Goal: Information Seeking & Learning: Get advice/opinions

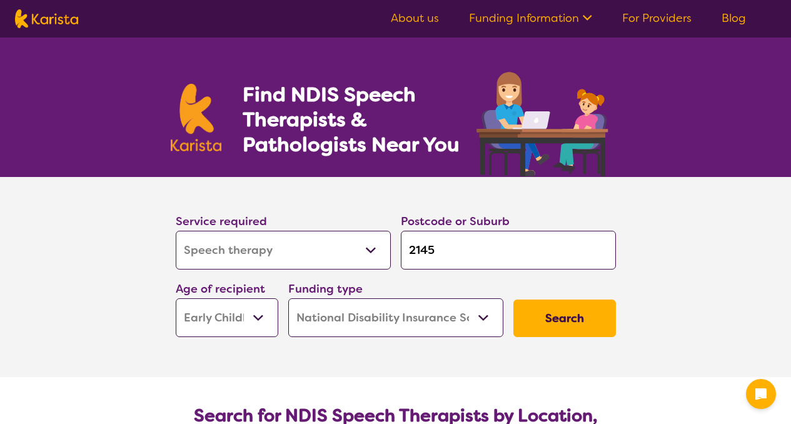
select select "Speech therapy"
select select "EC"
select select "NDIS"
select select "Speech therapy"
select select "EC"
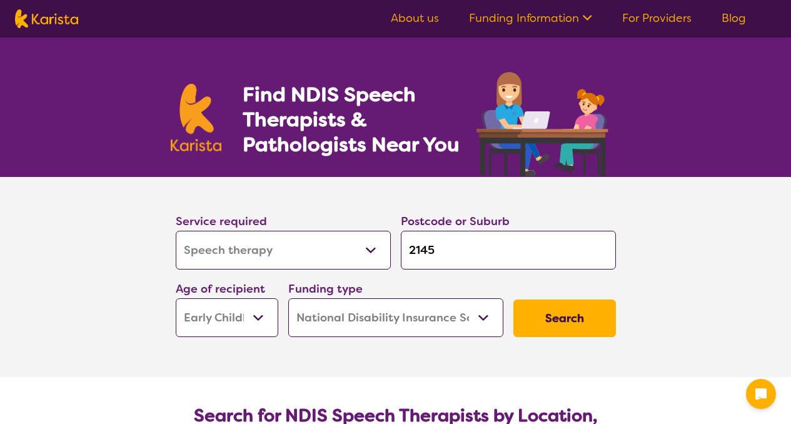
select select "NDIS"
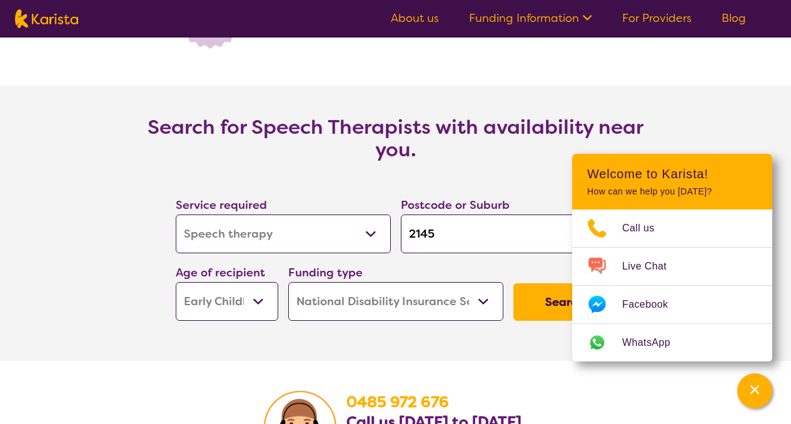
scroll to position [1629, 0]
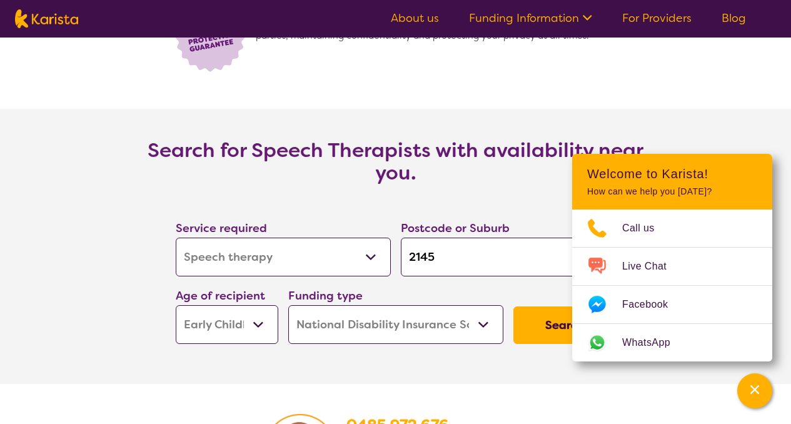
click at [376, 260] on select "Allied Health Assistant Assessment ([MEDICAL_DATA] or [MEDICAL_DATA]) Behaviour…" at bounding box center [283, 257] width 215 height 39
click at [176, 238] on select "Allied Health Assistant Assessment ([MEDICAL_DATA] or [MEDICAL_DATA]) Behaviour…" at bounding box center [283, 257] width 215 height 39
click at [226, 334] on select "Early Childhood - 0 to 9 Child - 10 to 11 Adolescent - 12 to 17 Adult - 18 to 6…" at bounding box center [227, 324] width 103 height 39
click at [176, 305] on select "Early Childhood - 0 to 9 Child - 10 to 11 Adolescent - 12 to 17 Adult - 18 to 6…" at bounding box center [227, 324] width 103 height 39
click at [660, 81] on section "We prioritise data security with end-to-end encryption, ensuring your informati…" at bounding box center [395, 42] width 791 height 133
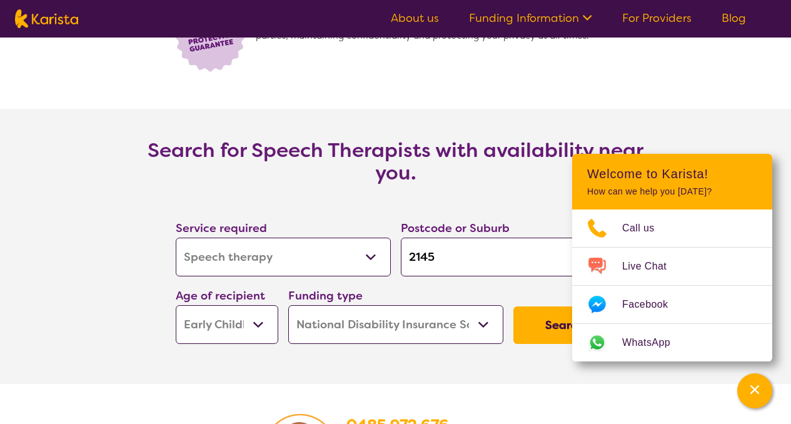
click at [755, 390] on icon "Channel Menu" at bounding box center [754, 389] width 13 height 13
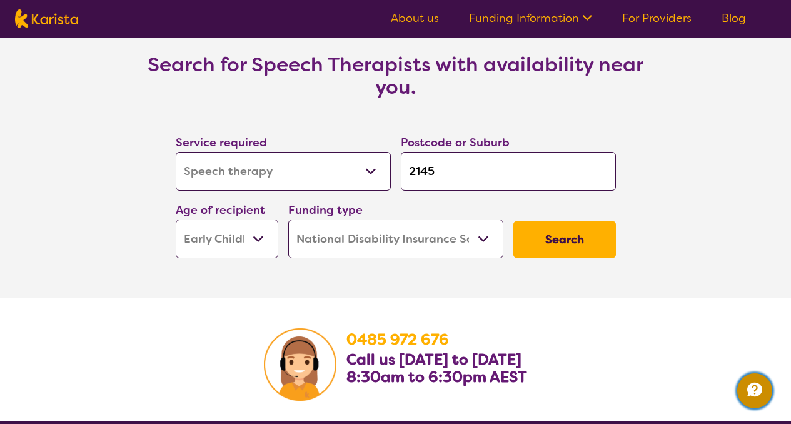
scroll to position [1706, 0]
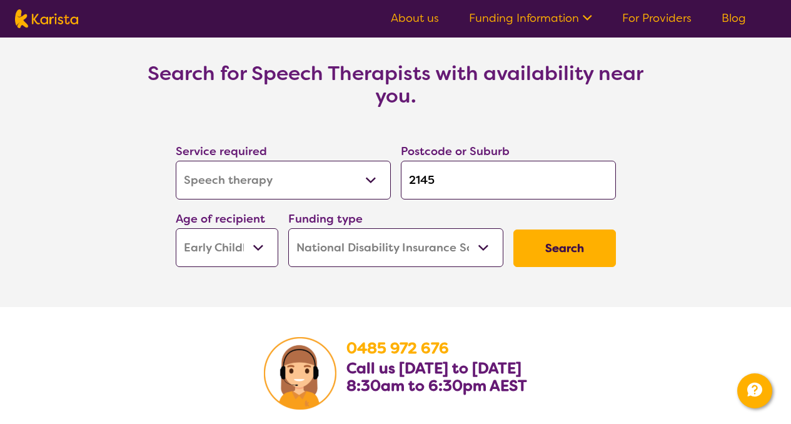
click at [550, 256] on button "Search" at bounding box center [564, 248] width 103 height 38
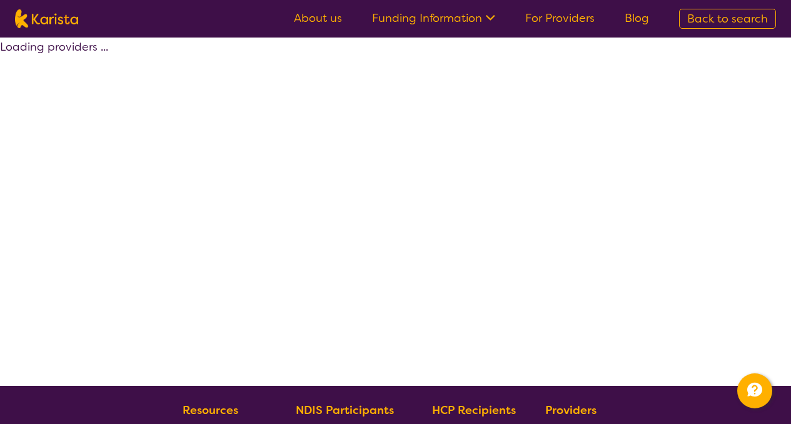
select select "by_score"
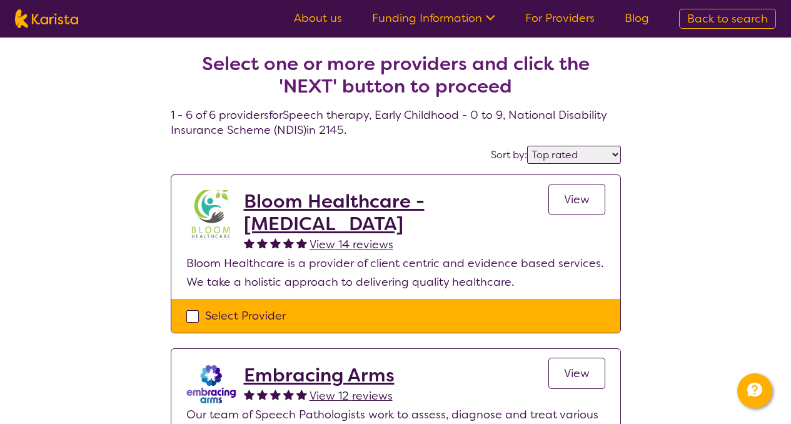
click at [563, 200] on link "View" at bounding box center [576, 199] width 57 height 31
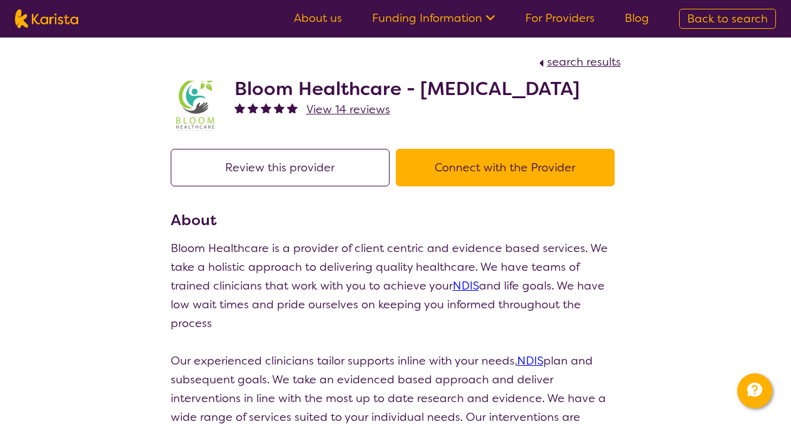
scroll to position [411, 0]
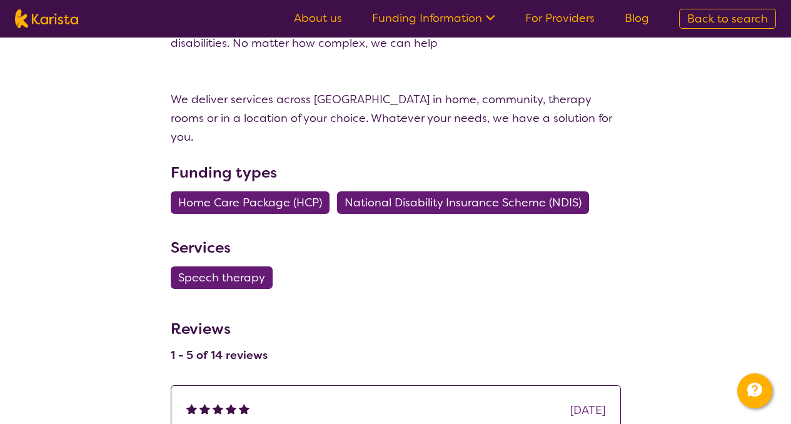
drag, startPoint x: 800, startPoint y: 115, endPoint x: 800, endPoint y: 130, distance: 15.0
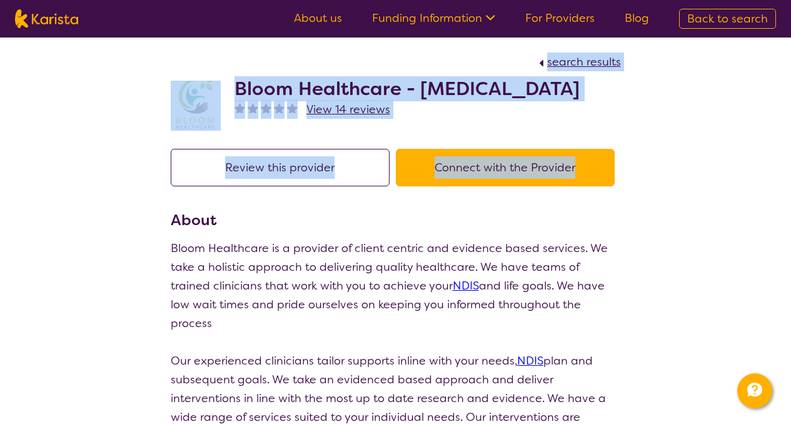
drag, startPoint x: 800, startPoint y: -12, endPoint x: 800, endPoint y: -23, distance: 10.6
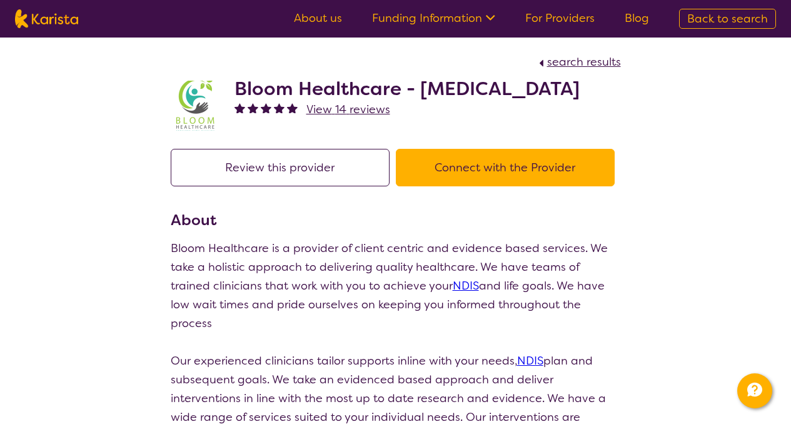
click at [349, 170] on button "Review this provider" at bounding box center [280, 168] width 219 height 38
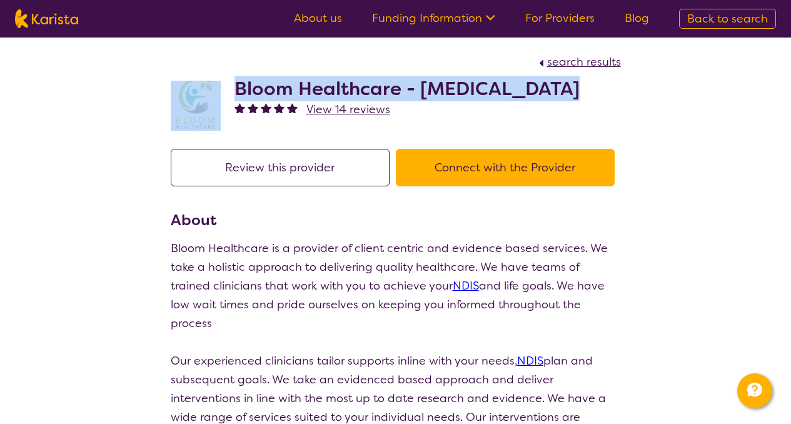
drag, startPoint x: 226, startPoint y: 87, endPoint x: 574, endPoint y: 91, distance: 348.2
click at [576, 91] on div "Bloom Healthcare - [MEDICAL_DATA] View 14 reviews" at bounding box center [396, 102] width 450 height 63
copy div "Bloom Healthcare - [MEDICAL_DATA]"
click at [360, 110] on span "View 14 reviews" at bounding box center [348, 109] width 84 height 15
